Goal: Browse casually: Explore the website without a specific task or goal

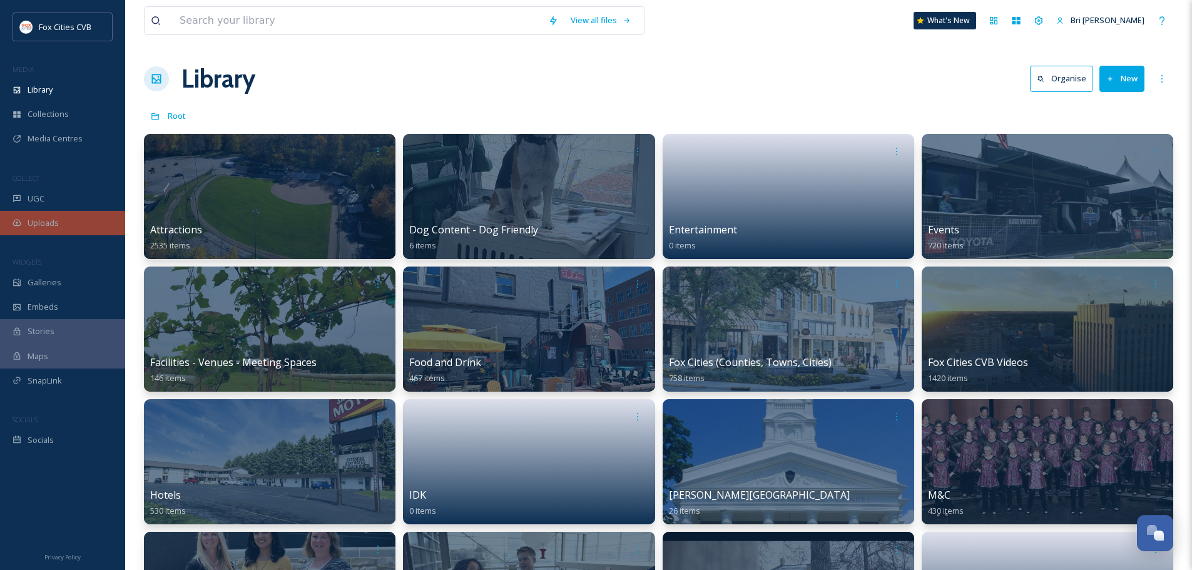
click at [32, 218] on span "Uploads" at bounding box center [43, 223] width 31 height 12
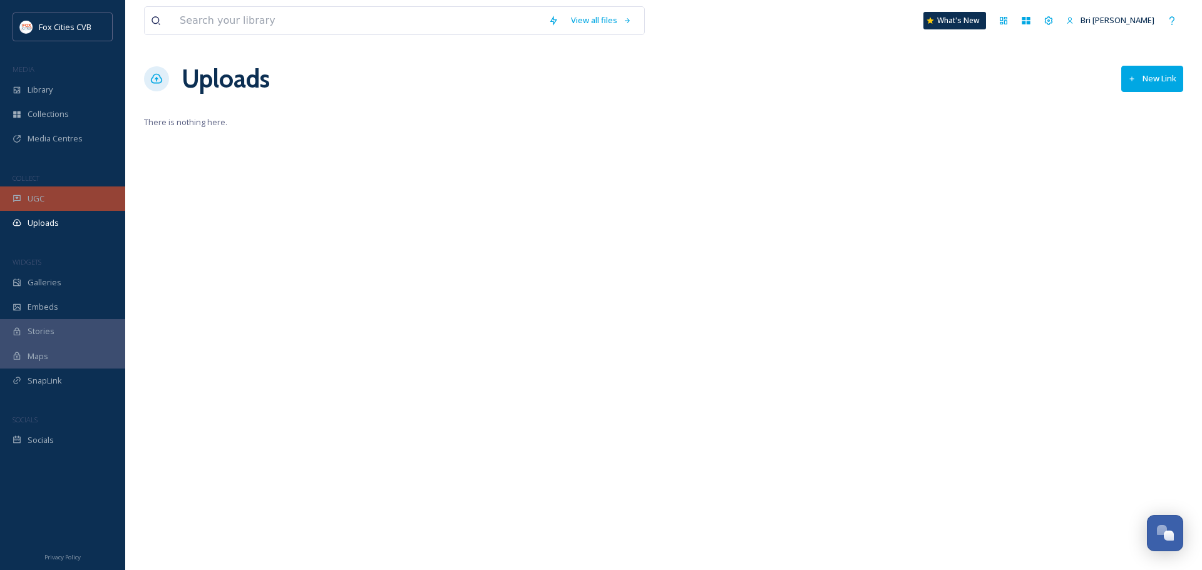
click at [53, 204] on div "UGC" at bounding box center [62, 199] width 125 height 24
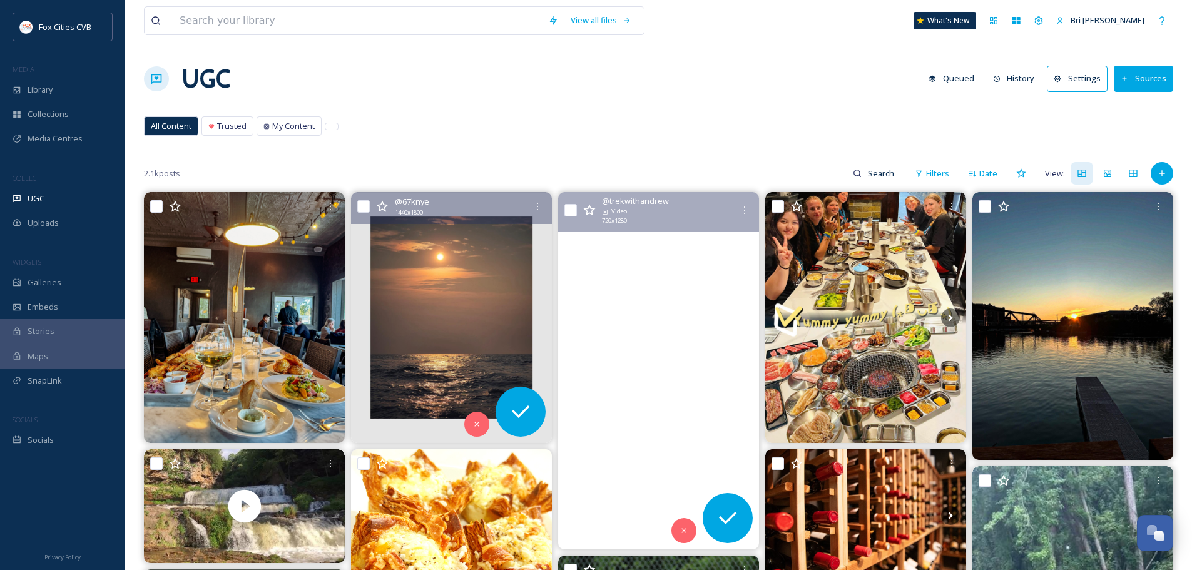
click at [426, 325] on img at bounding box center [451, 317] width 201 height 251
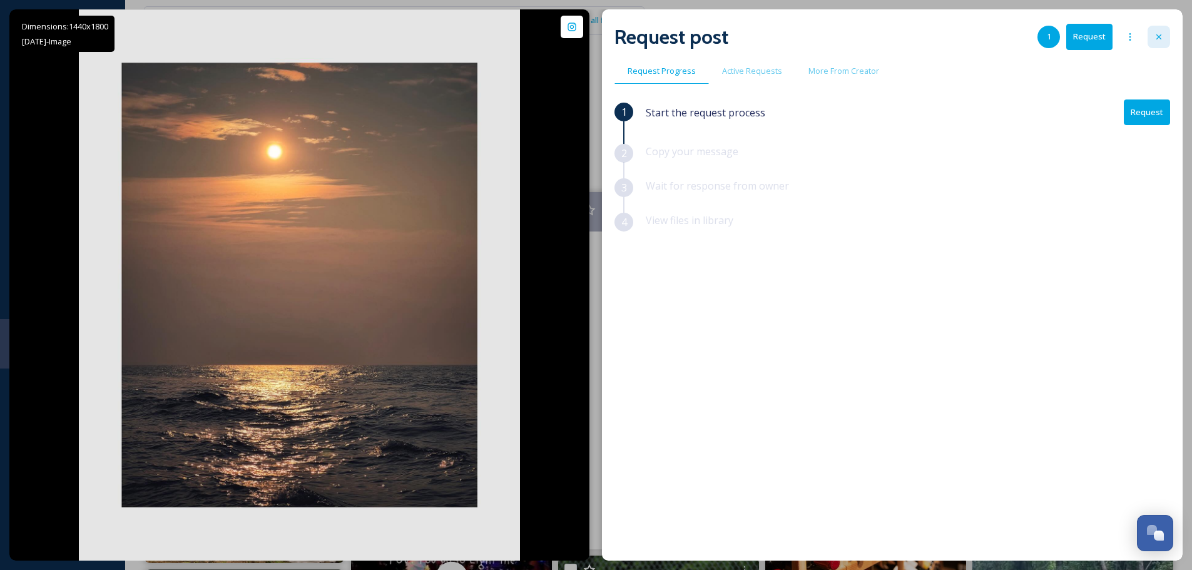
click at [1162, 39] on icon at bounding box center [1159, 37] width 10 height 10
